Goal: Information Seeking & Learning: Learn about a topic

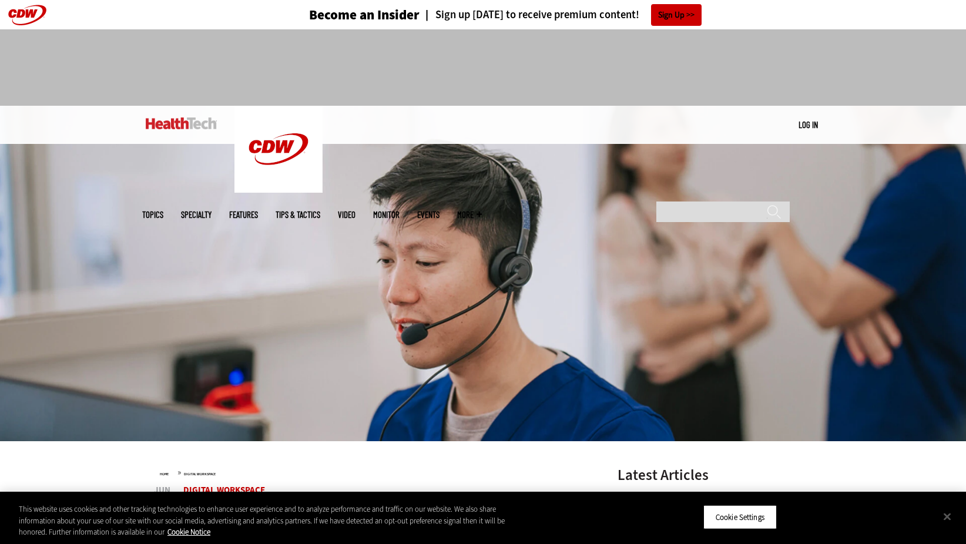
click at [320, 210] on link "Tips & Tactics" at bounding box center [297, 214] width 45 height 9
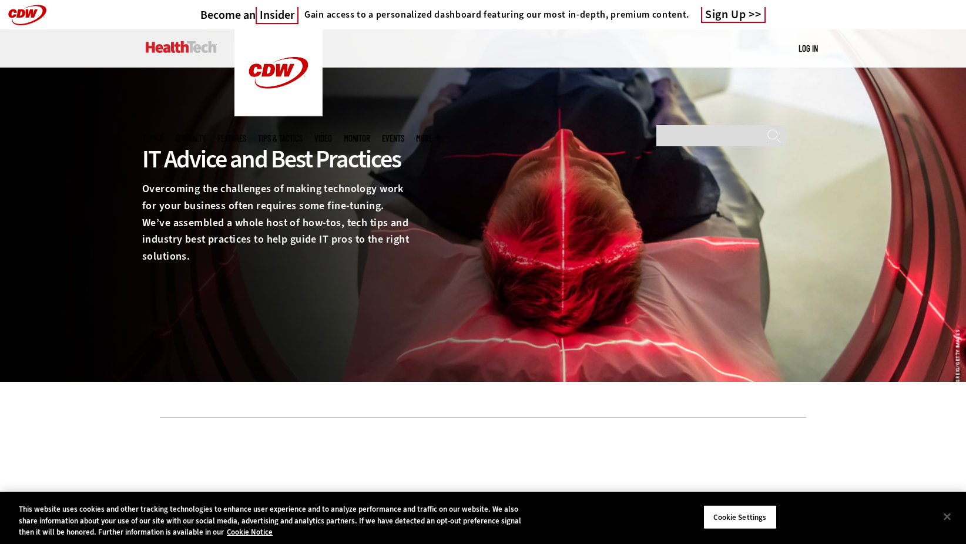
click at [246, 134] on link "Features" at bounding box center [231, 138] width 29 height 9
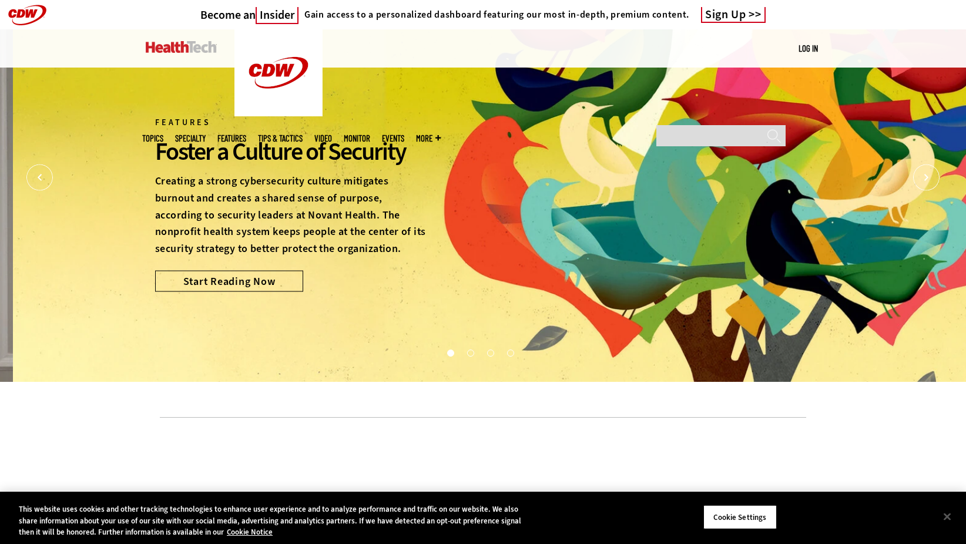
drag, startPoint x: 140, startPoint y: 149, endPoint x: 163, endPoint y: 150, distance: 22.4
click at [163, 150] on img at bounding box center [496, 205] width 966 height 352
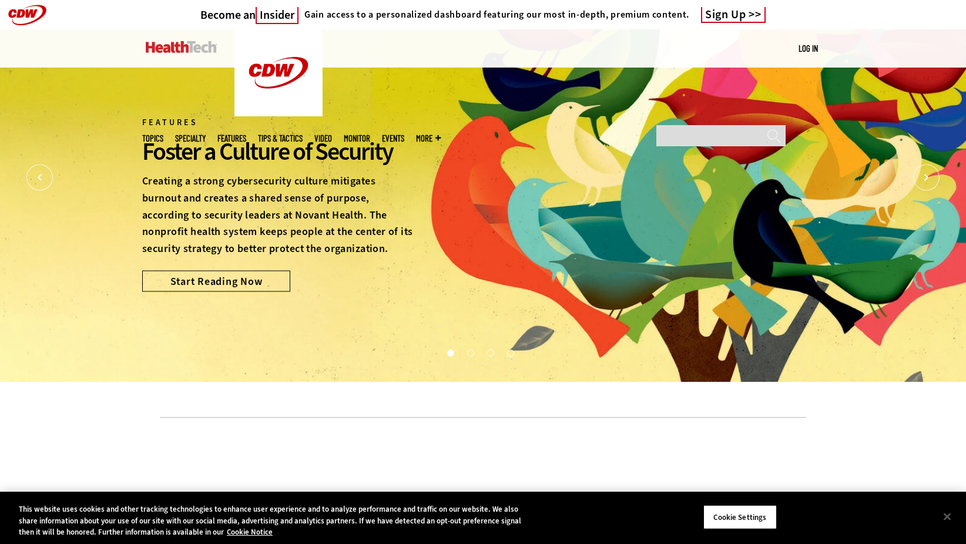
click at [159, 152] on div "Foster a Culture of Security" at bounding box center [278, 152] width 273 height 32
